Goal: Transaction & Acquisition: Obtain resource

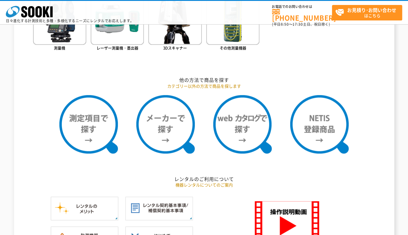
scroll to position [455, 0]
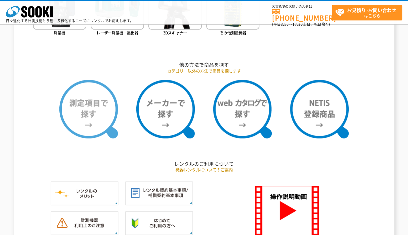
click at [92, 117] on img at bounding box center [88, 109] width 59 height 59
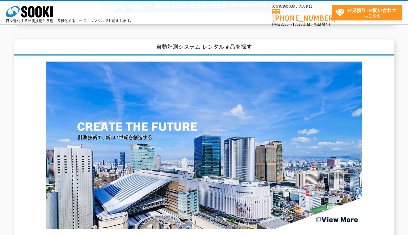
scroll to position [618, 0]
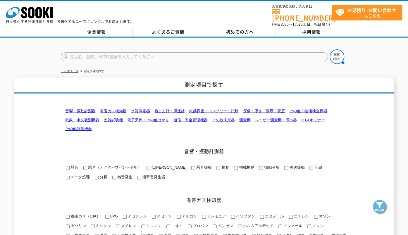
click at [143, 118] on link "電子天秤・その他はかり" at bounding box center [148, 120] width 42 height 4
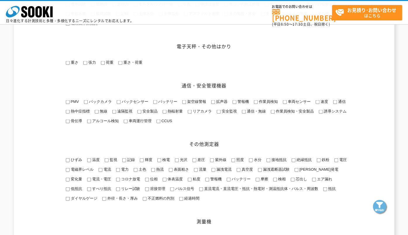
scroll to position [643, 0]
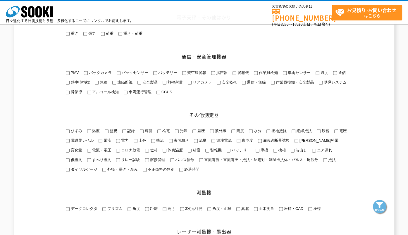
click at [66, 36] on input "重さ" at bounding box center [68, 34] width 4 height 4
checkbox input "true"
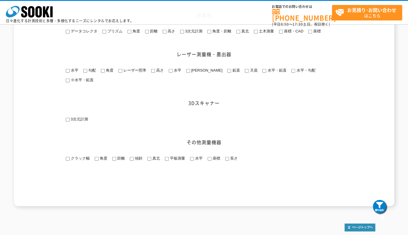
scroll to position [874, 0]
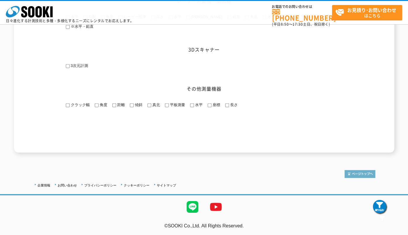
click at [352, 175] on img at bounding box center [360, 174] width 31 height 8
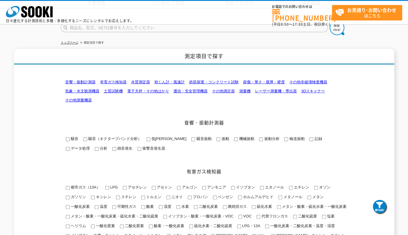
scroll to position [0, 0]
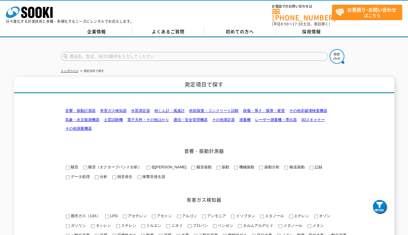
click at [151, 118] on link "電子天秤・その他はかり" at bounding box center [148, 120] width 42 height 4
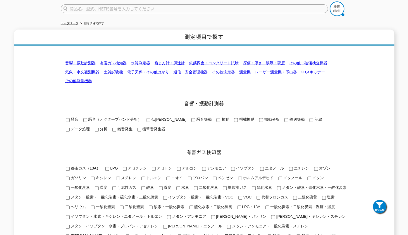
scroll to position [0, 0]
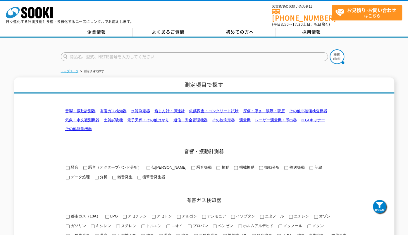
click at [69, 70] on link "トップページ" at bounding box center [70, 71] width 18 height 3
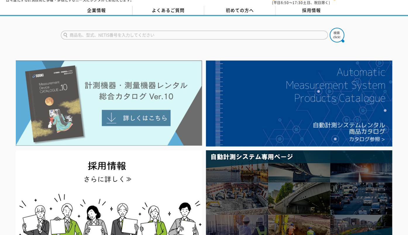
scroll to position [32, 0]
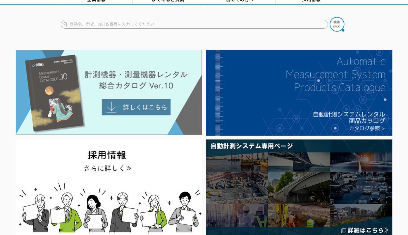
click at [150, 83] on img at bounding box center [109, 92] width 186 height 85
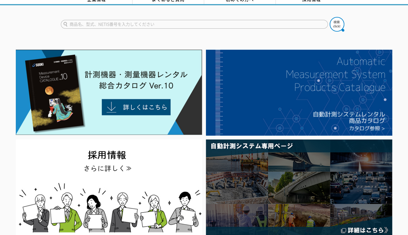
click at [126, 20] on input "text" at bounding box center [194, 24] width 267 height 9
type input "FG-150KAL"
click at [333, 18] on img at bounding box center [337, 24] width 15 height 15
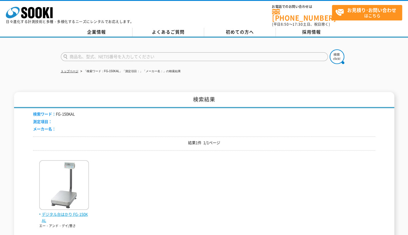
click at [58, 200] on img at bounding box center [64, 185] width 50 height 51
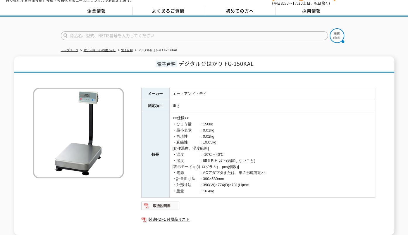
scroll to position [65, 0]
